Goal: Transaction & Acquisition: Subscribe to service/newsletter

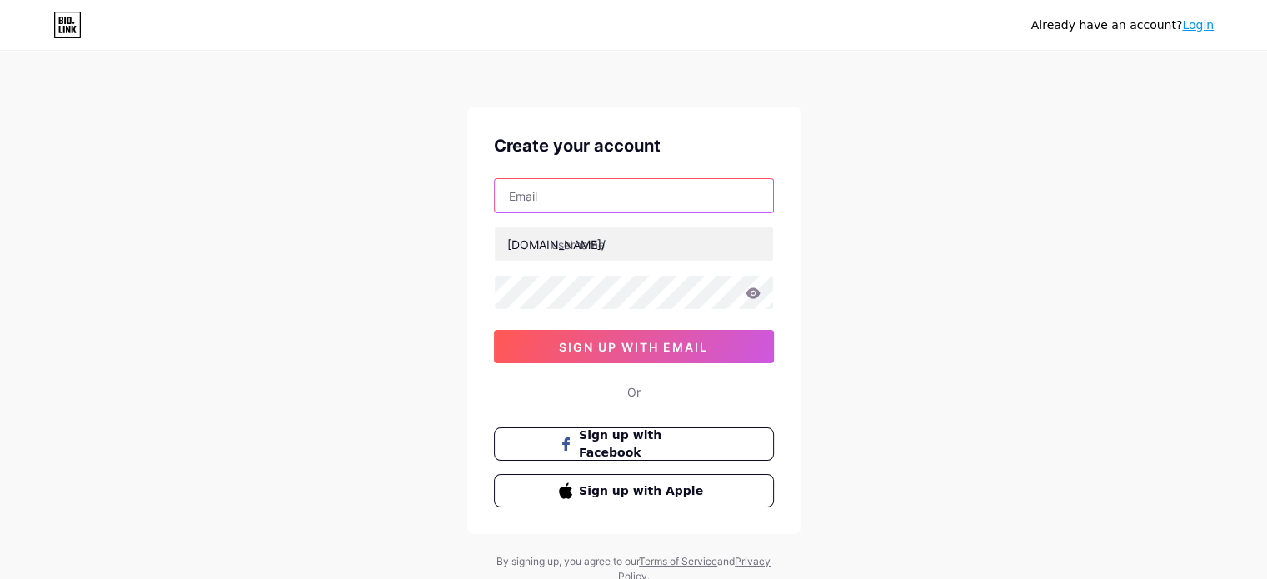
click at [596, 196] on input "text" at bounding box center [634, 195] width 278 height 33
type input "[EMAIL_ADDRESS][DOMAIN_NAME]"
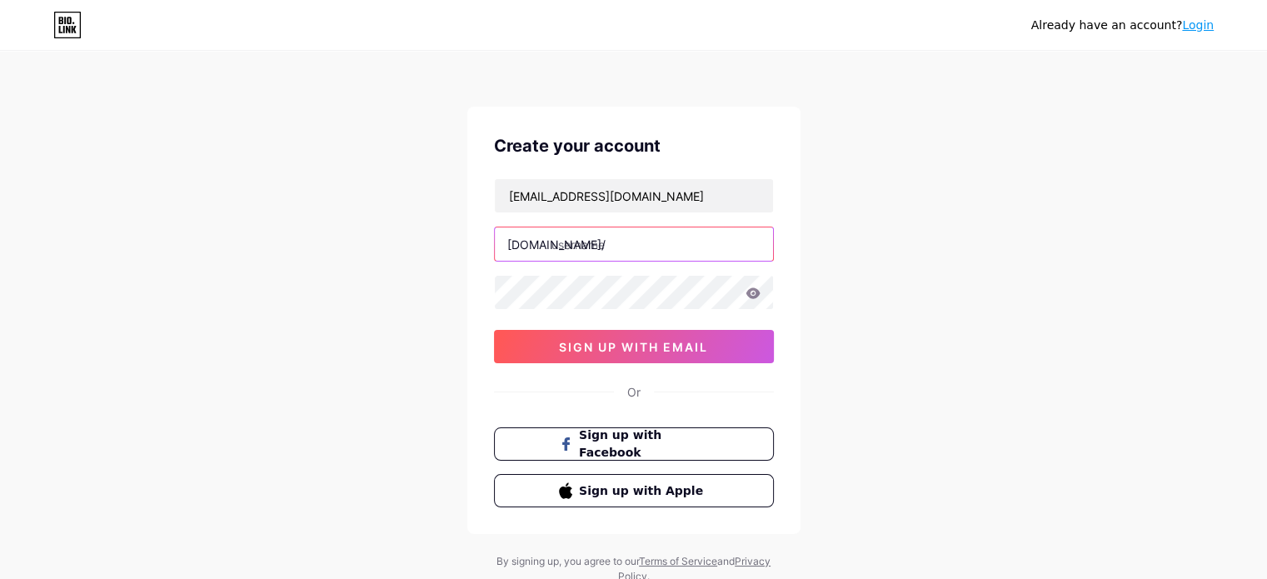
click at [603, 250] on input "text" at bounding box center [634, 243] width 278 height 33
paste input "riyaji0990"
type input "riyaji0990"
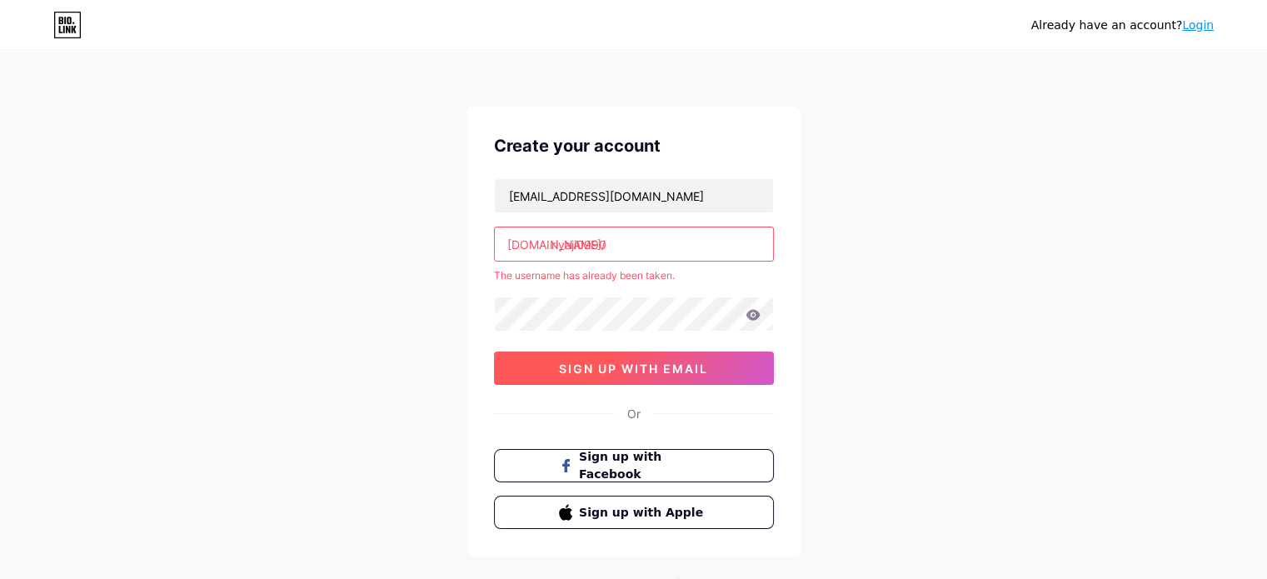
click at [607, 366] on span "sign up with email" at bounding box center [633, 368] width 149 height 14
